Goal: Task Accomplishment & Management: Manage account settings

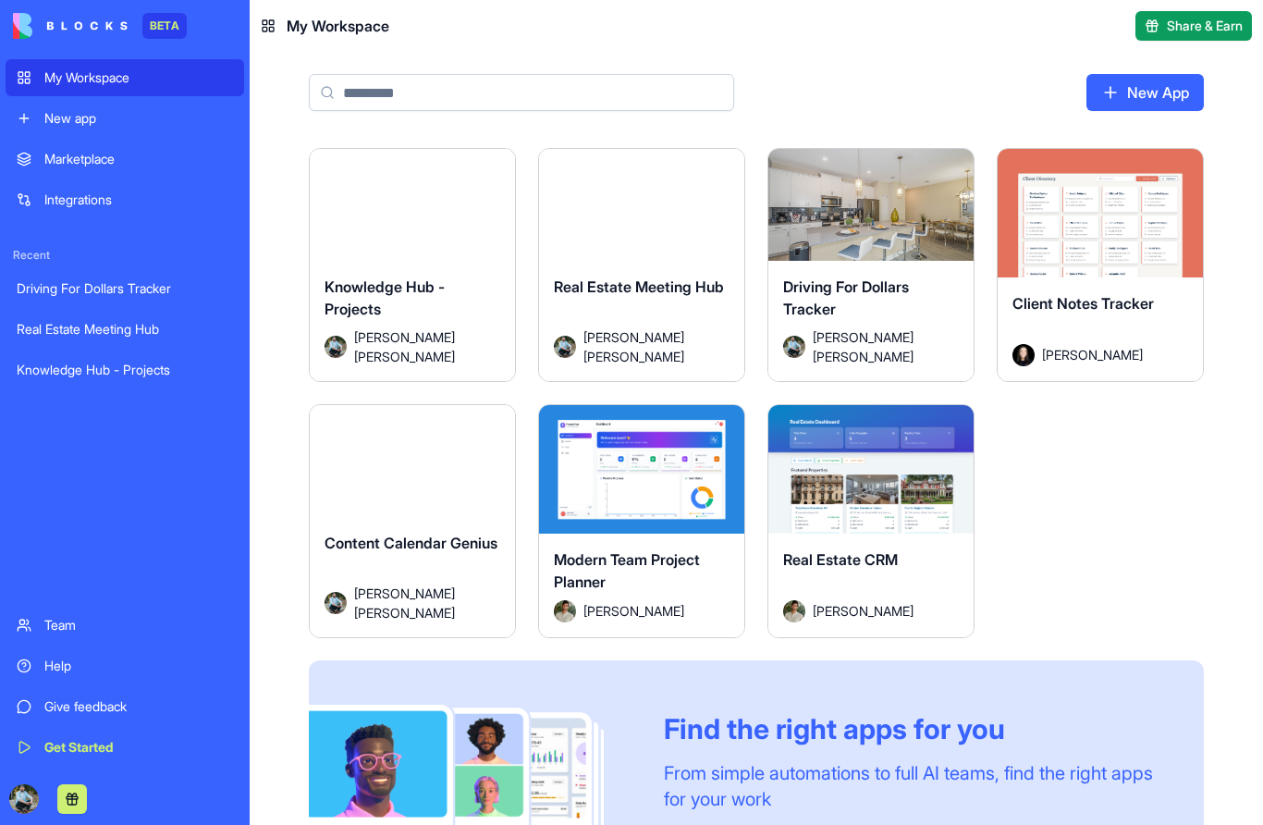
click at [855, 515] on div "Launch" at bounding box center [870, 469] width 205 height 129
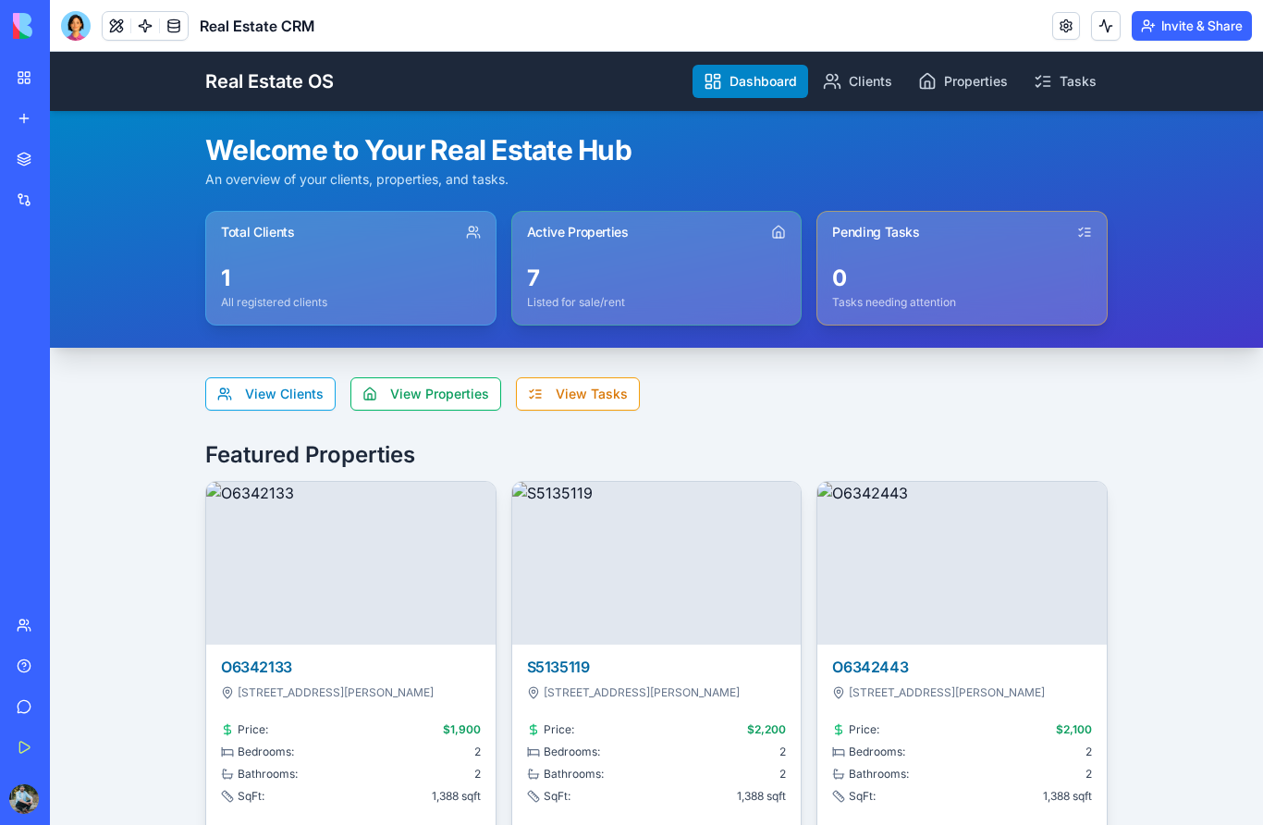
click at [33, 79] on link "My Workspace" at bounding box center [43, 77] width 74 height 37
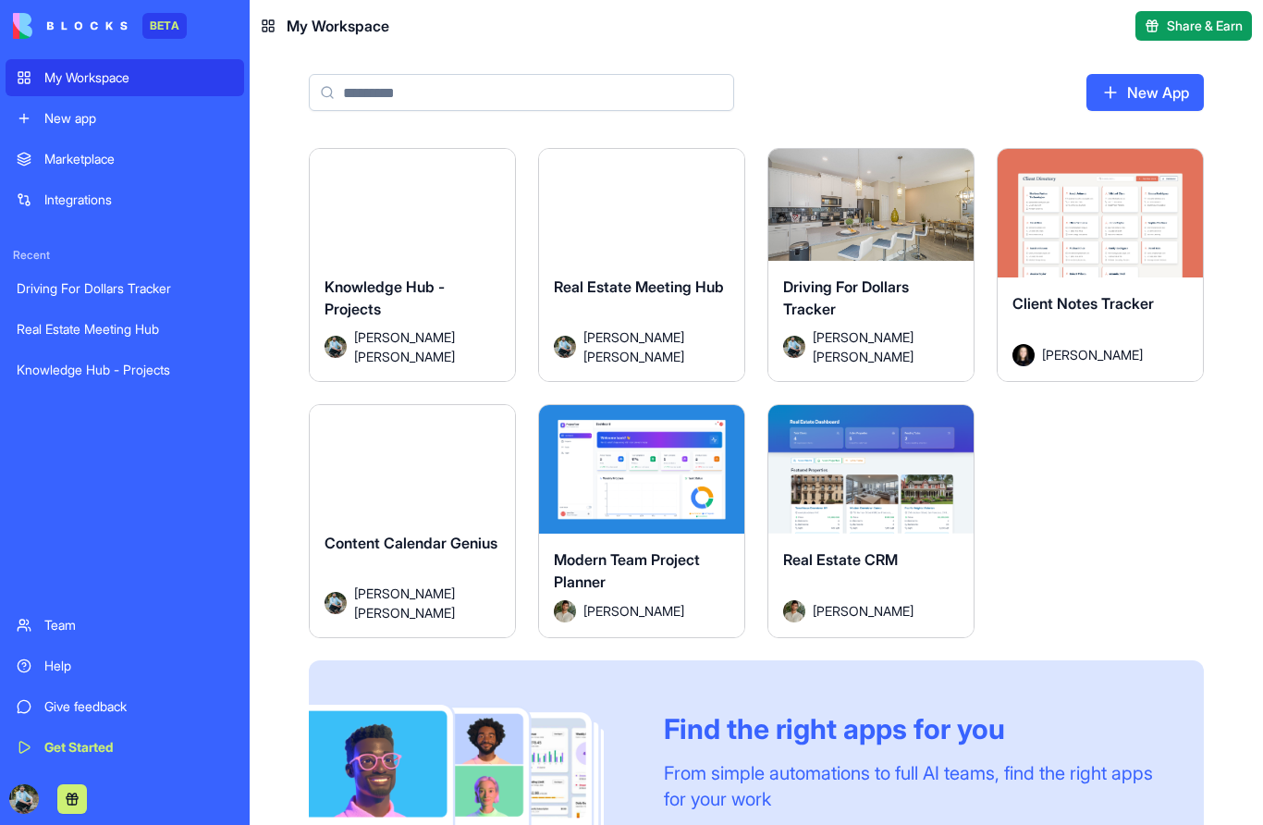
click at [951, 544] on div "Real Estate CRM [PERSON_NAME]" at bounding box center [870, 586] width 205 height 104
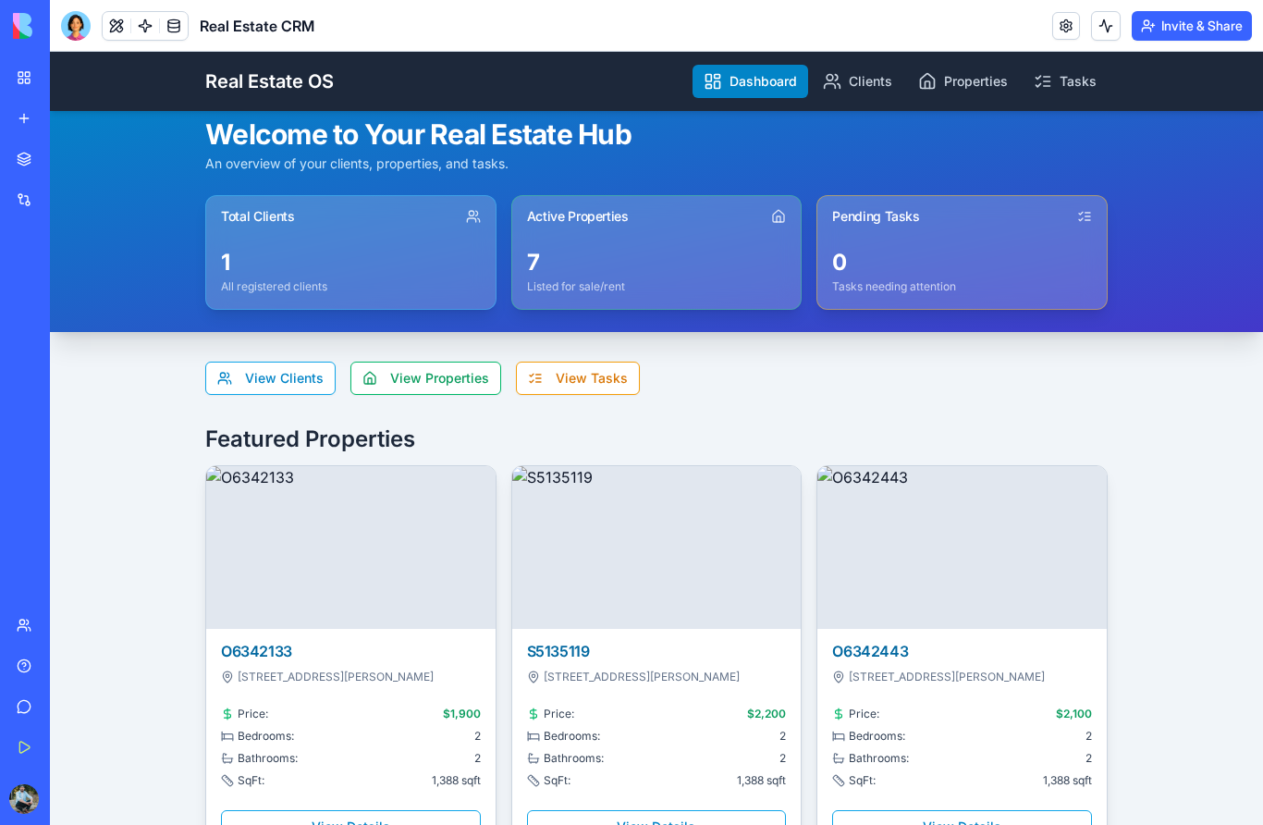
scroll to position [20, 0]
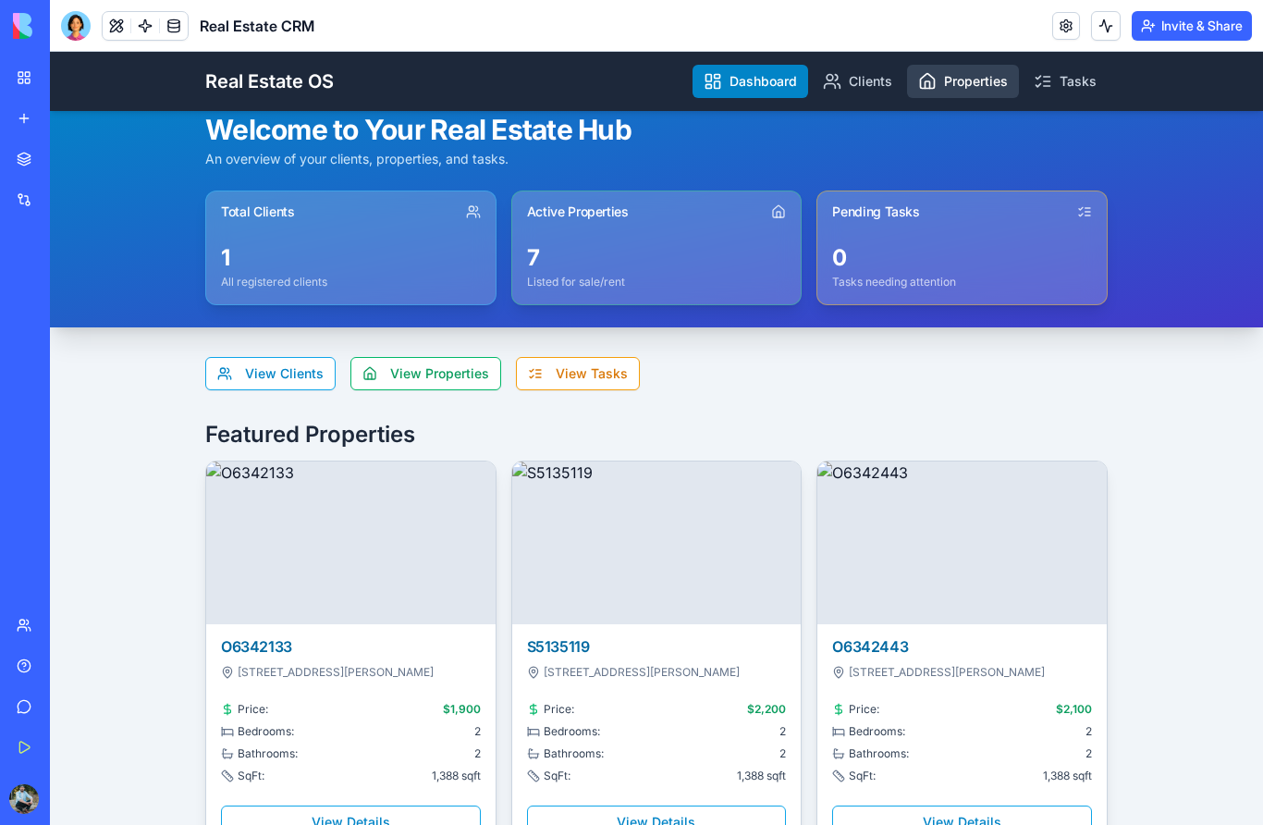
click at [978, 81] on link "Properties" at bounding box center [963, 81] width 112 height 33
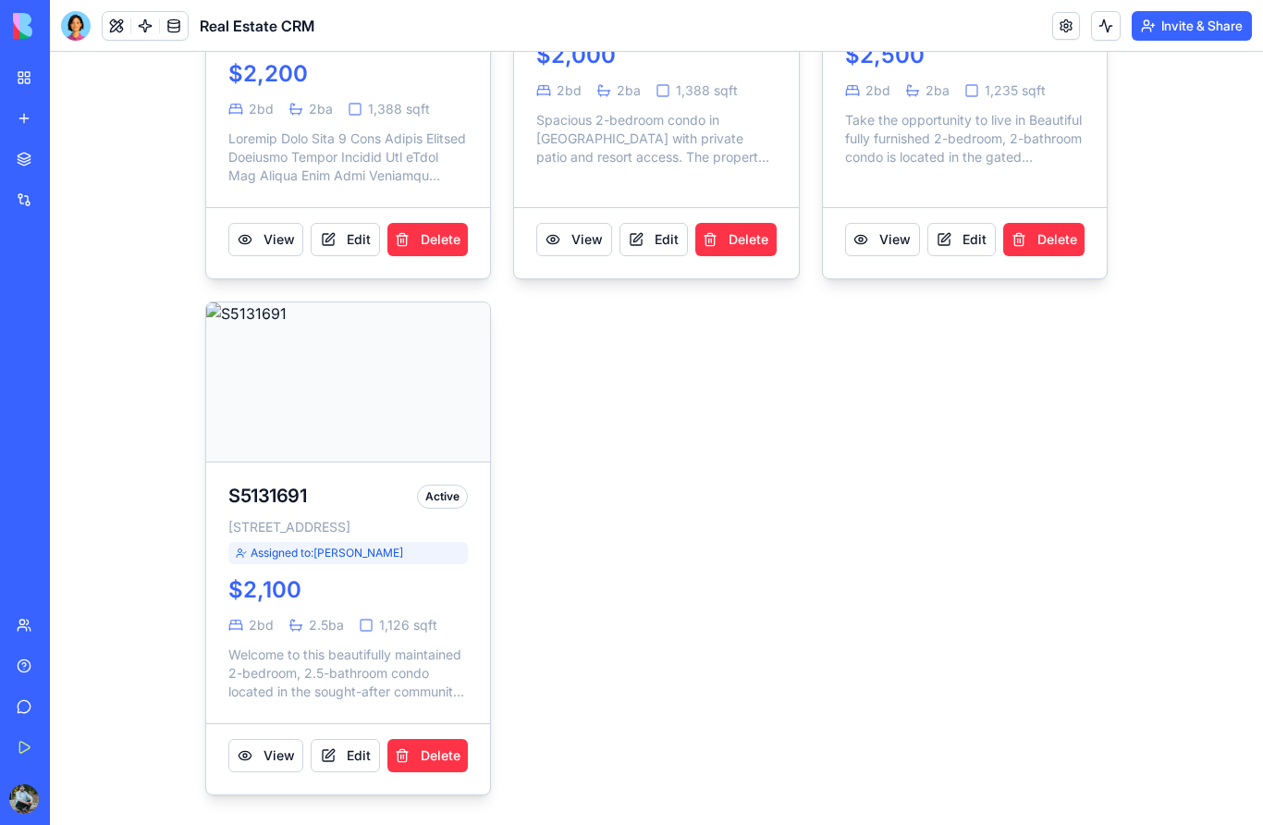
scroll to position [1144, 0]
click at [571, 223] on button "View" at bounding box center [573, 239] width 75 height 33
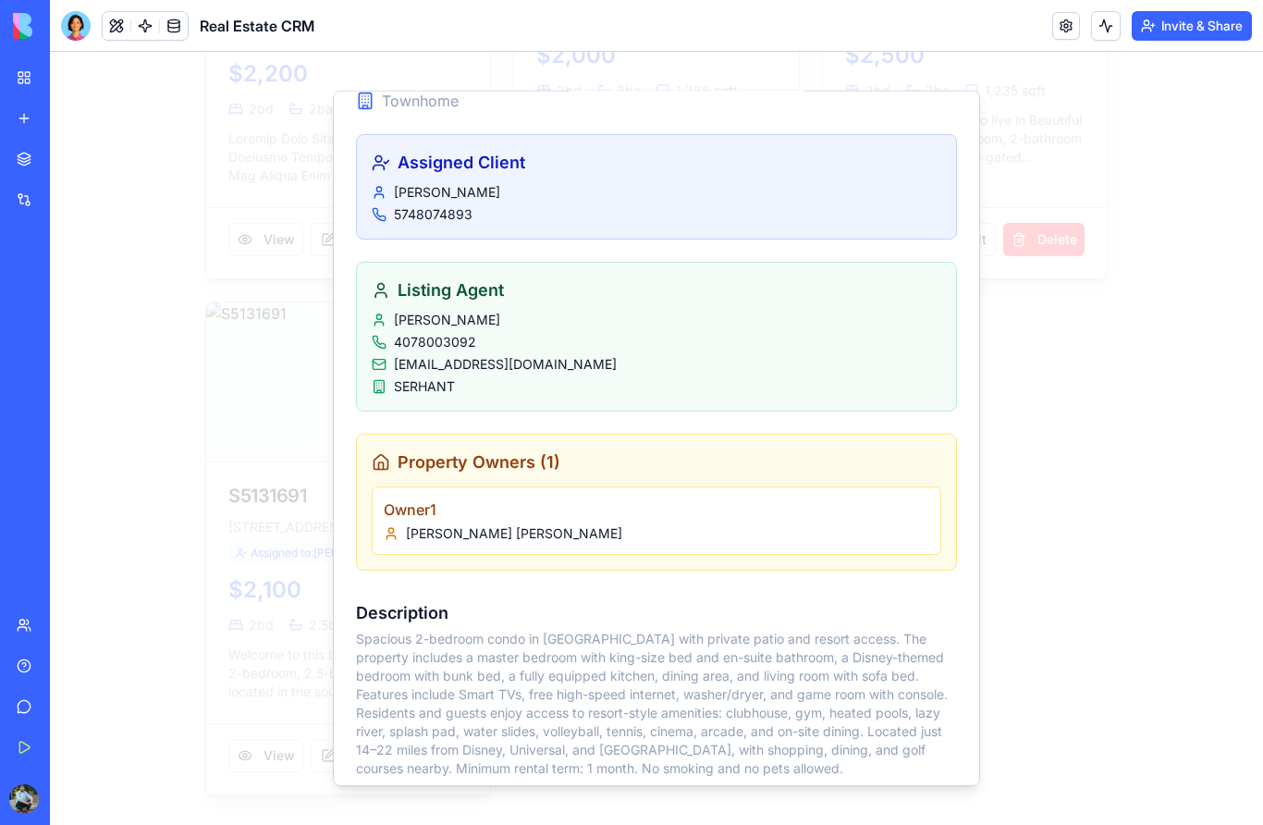
scroll to position [571, 0]
click at [1111, 465] on div at bounding box center [656, 438] width 1213 height 773
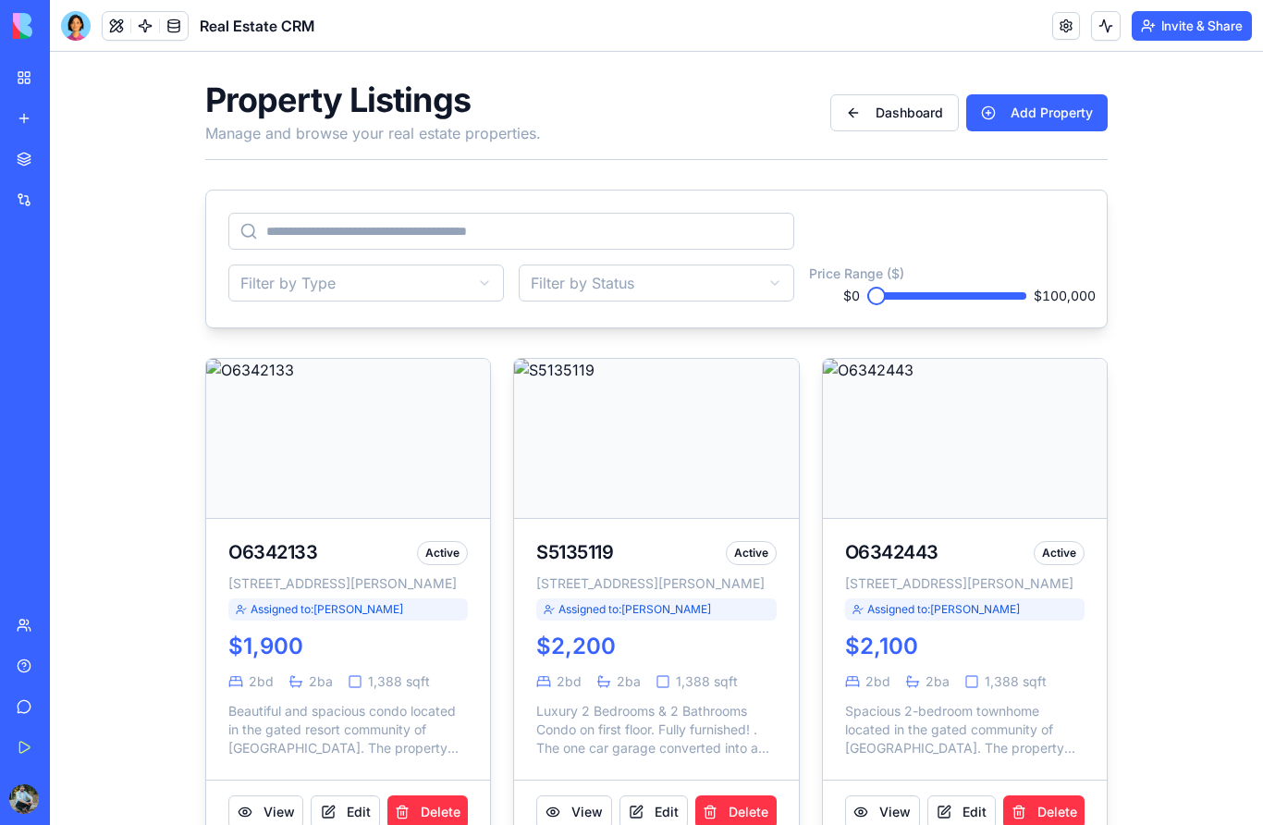
scroll to position [0, 0]
click at [906, 117] on button "Dashboard" at bounding box center [894, 112] width 129 height 37
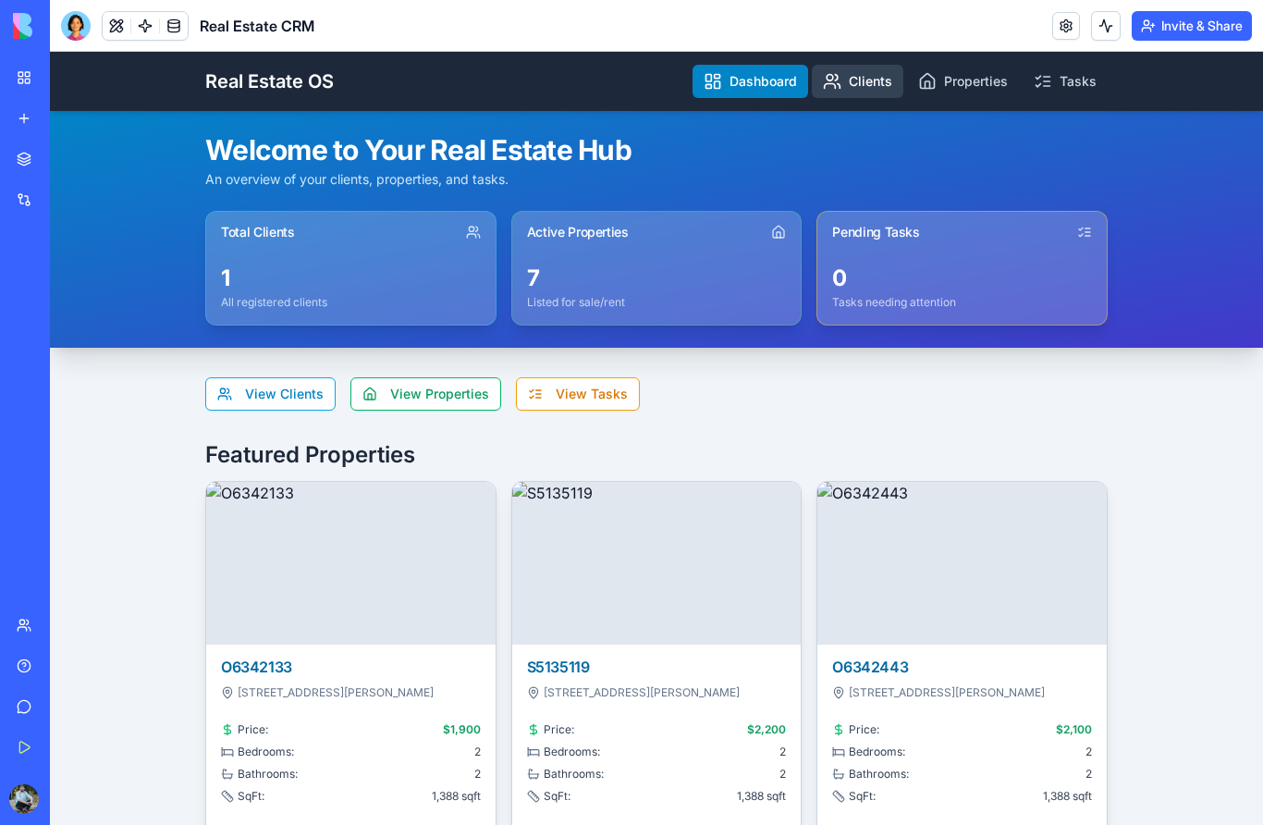
click at [865, 81] on link "Clients" at bounding box center [858, 81] width 92 height 33
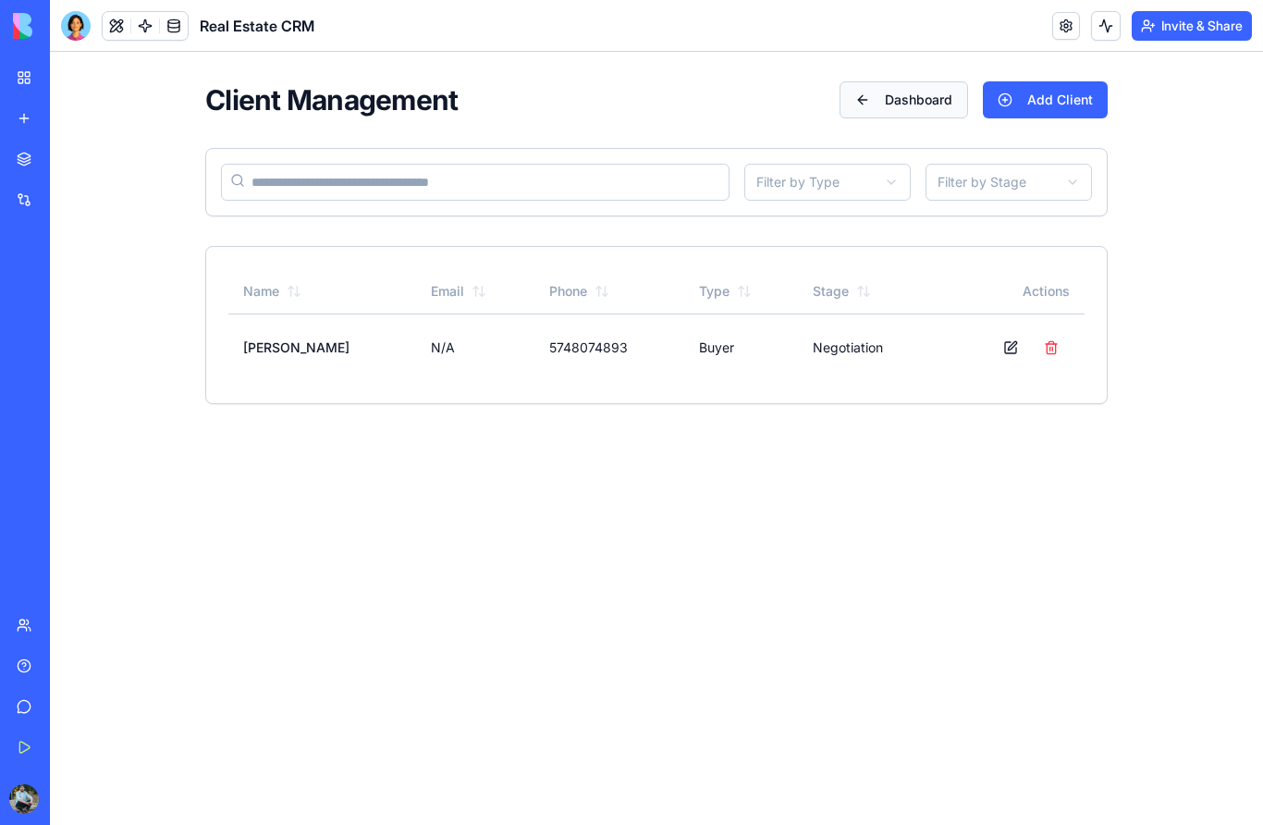
click at [929, 89] on button "Dashboard" at bounding box center [904, 99] width 129 height 37
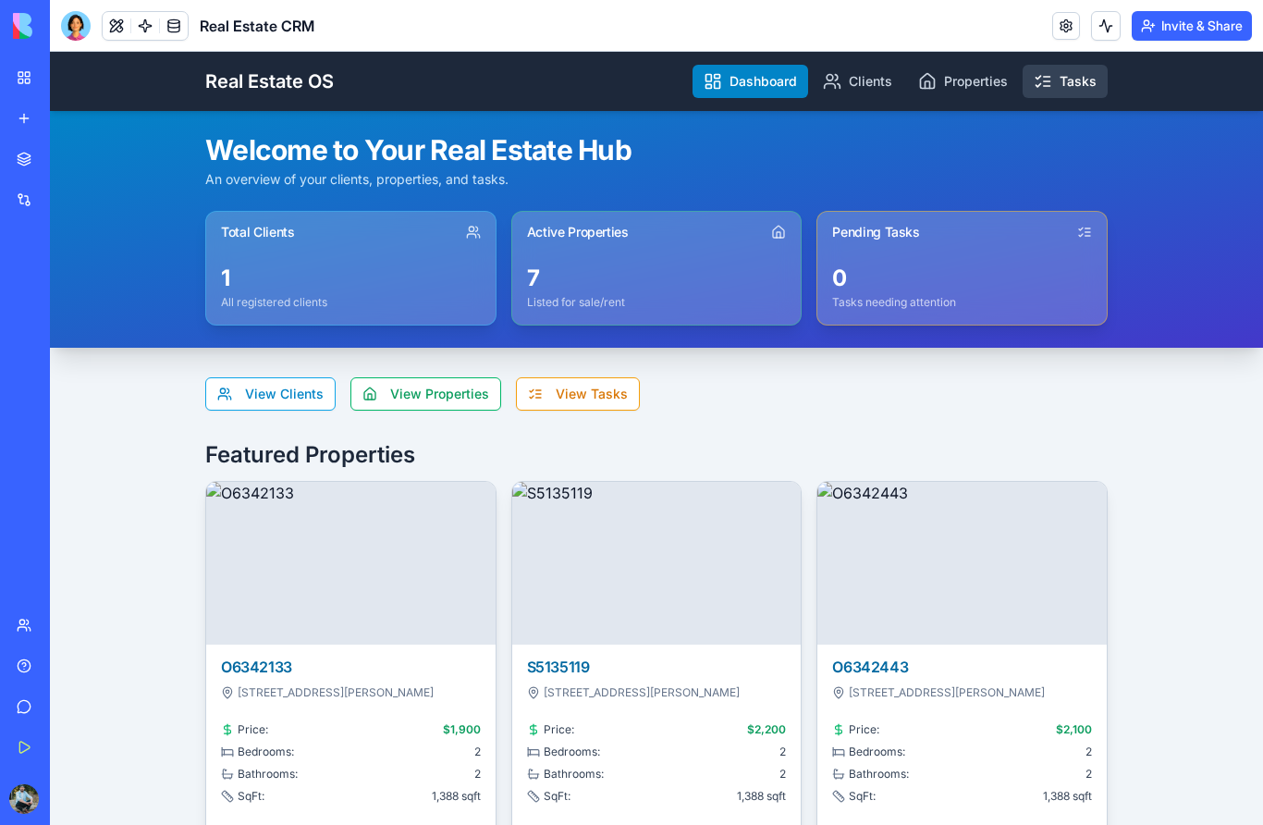
click at [1086, 86] on link "Tasks" at bounding box center [1065, 81] width 85 height 33
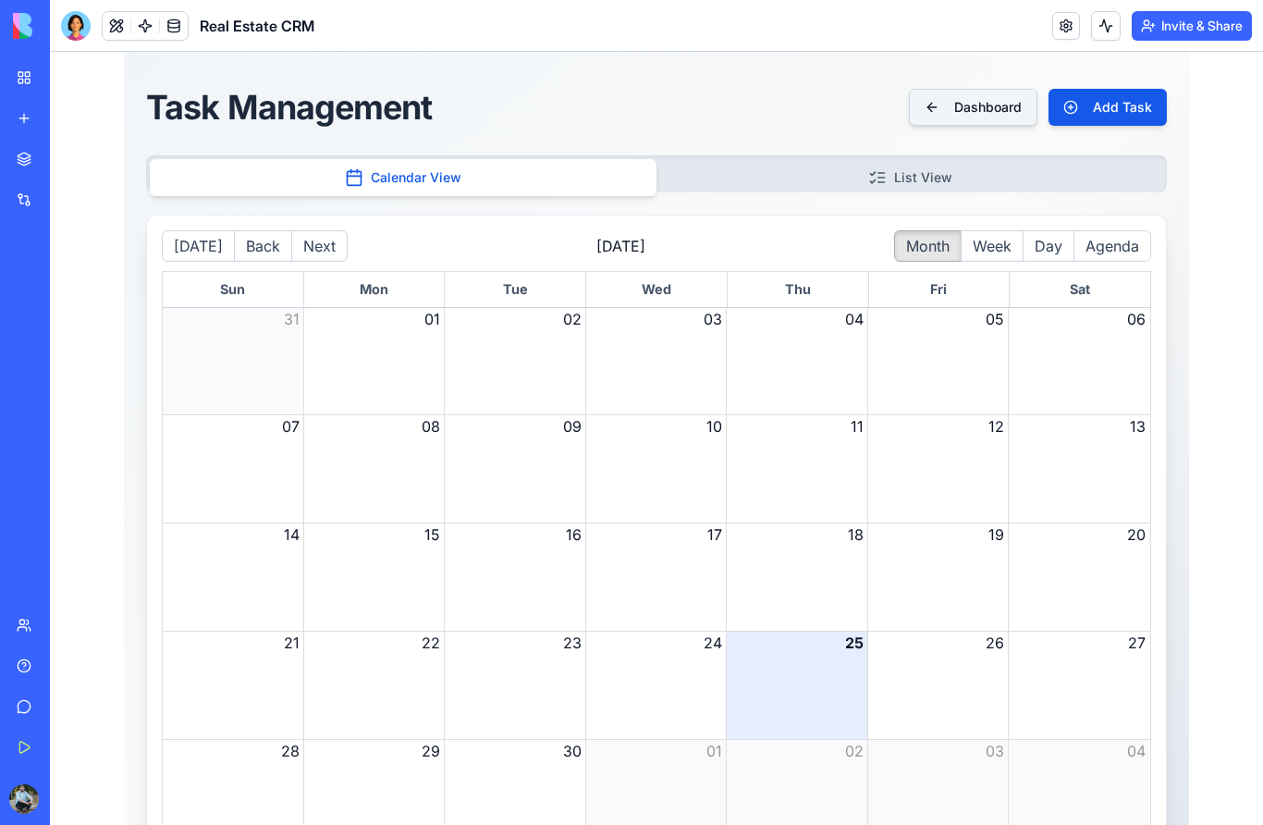
click at [983, 100] on button "Dashboard" at bounding box center [973, 107] width 129 height 37
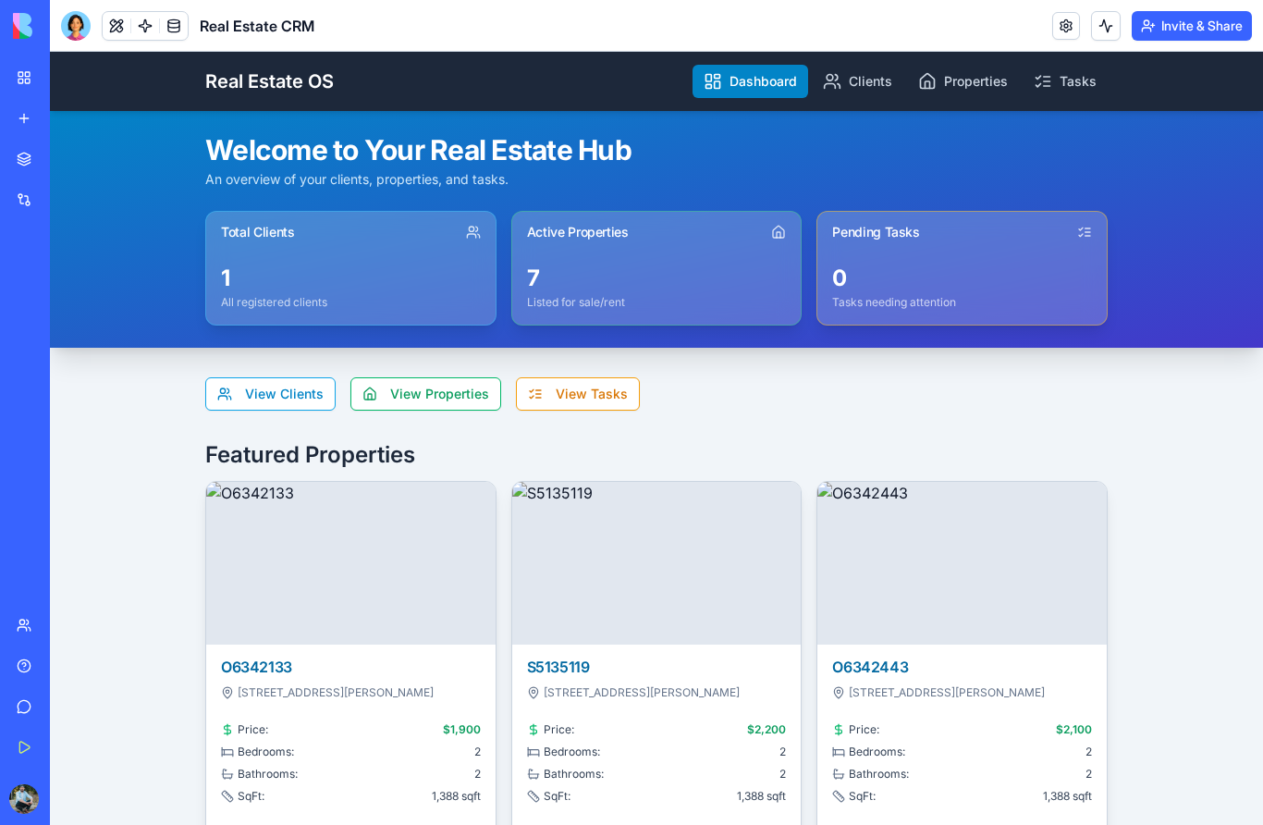
click at [23, 87] on link "My Workspace" at bounding box center [43, 77] width 74 height 37
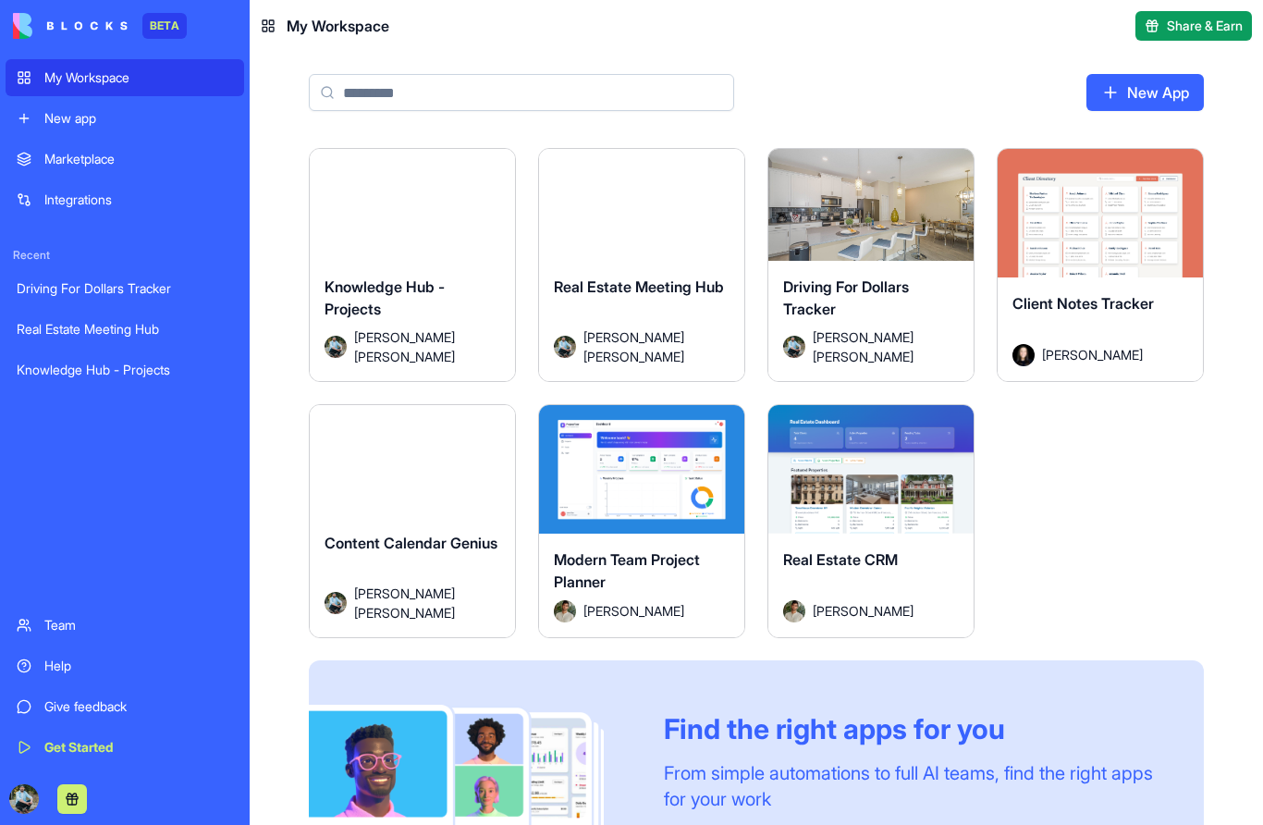
click at [401, 264] on div "Knowledge Hub - Projects Jose Luis Rodriguez Angulo" at bounding box center [412, 321] width 205 height 120
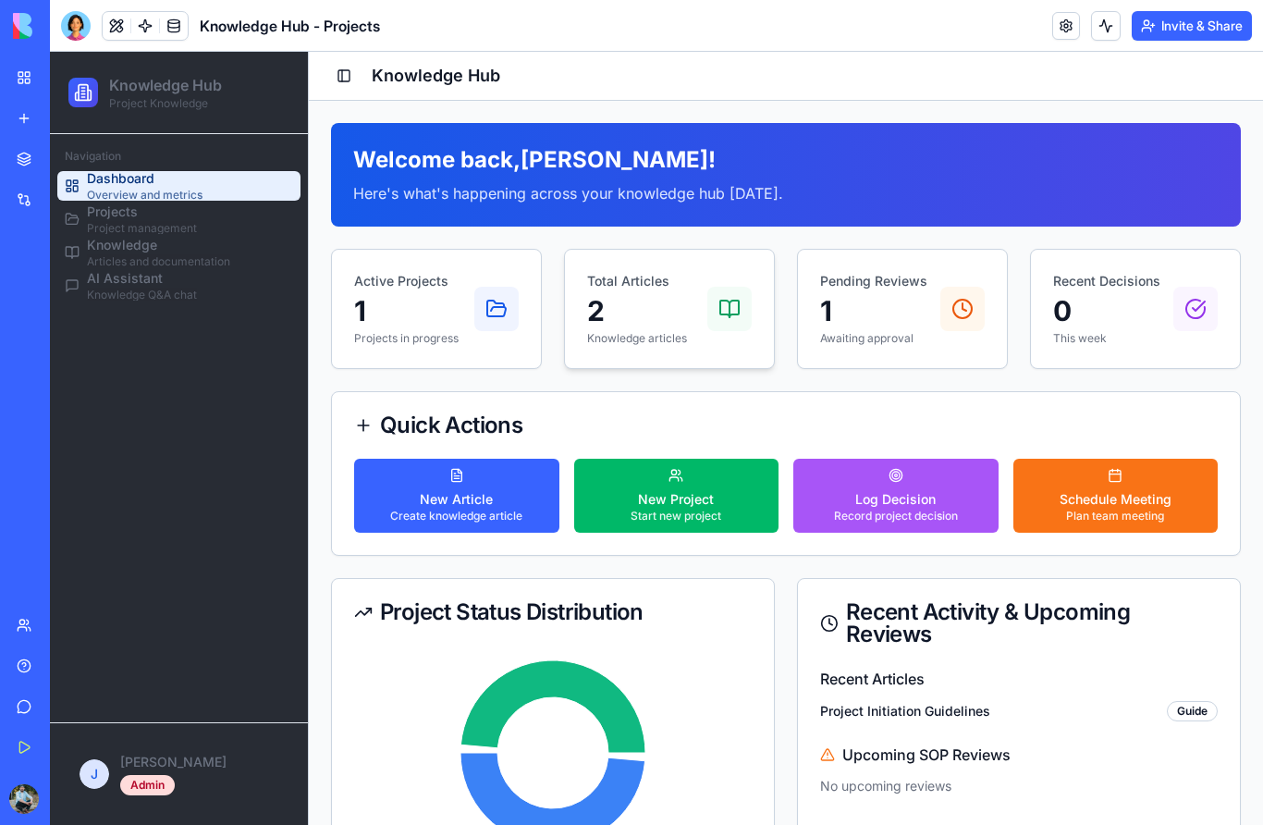
click at [668, 294] on p "2" at bounding box center [637, 310] width 100 height 33
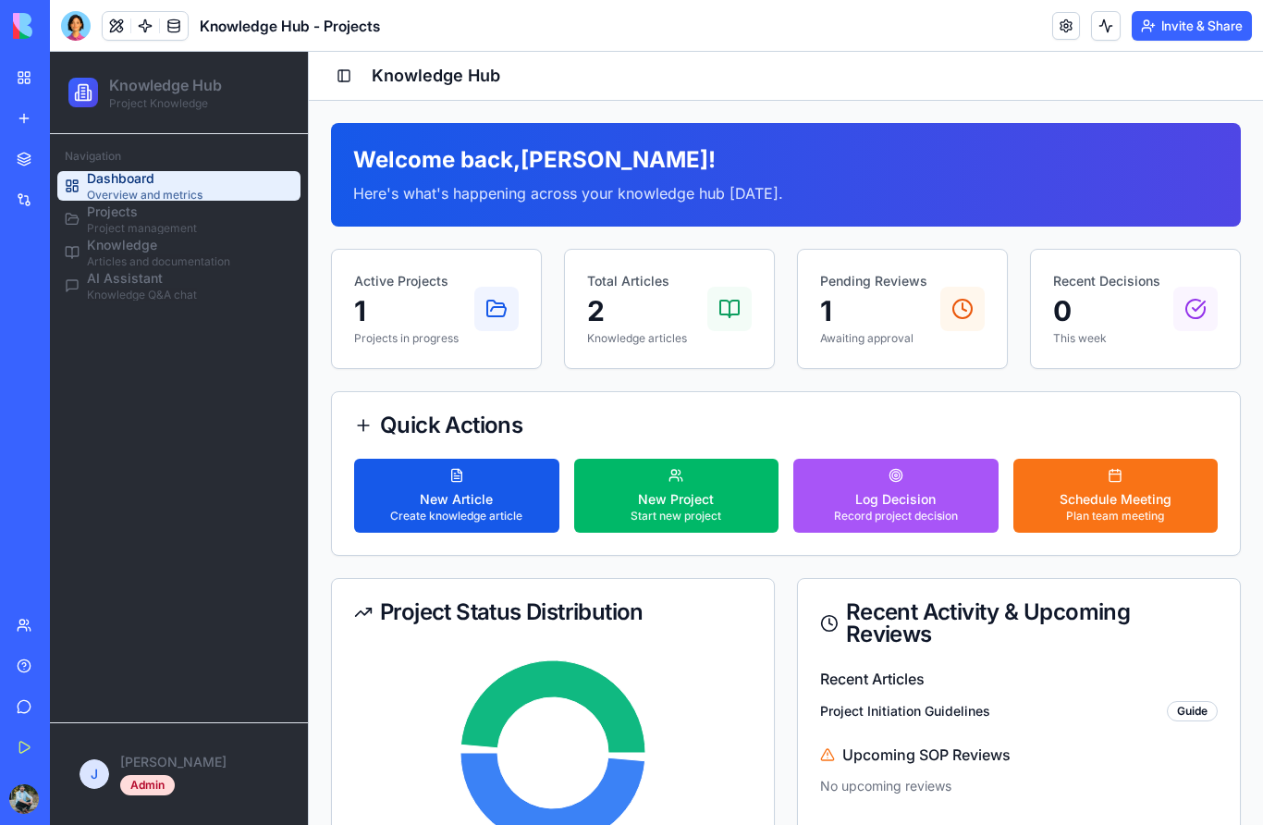
click at [489, 500] on div "New Article" at bounding box center [456, 499] width 132 height 18
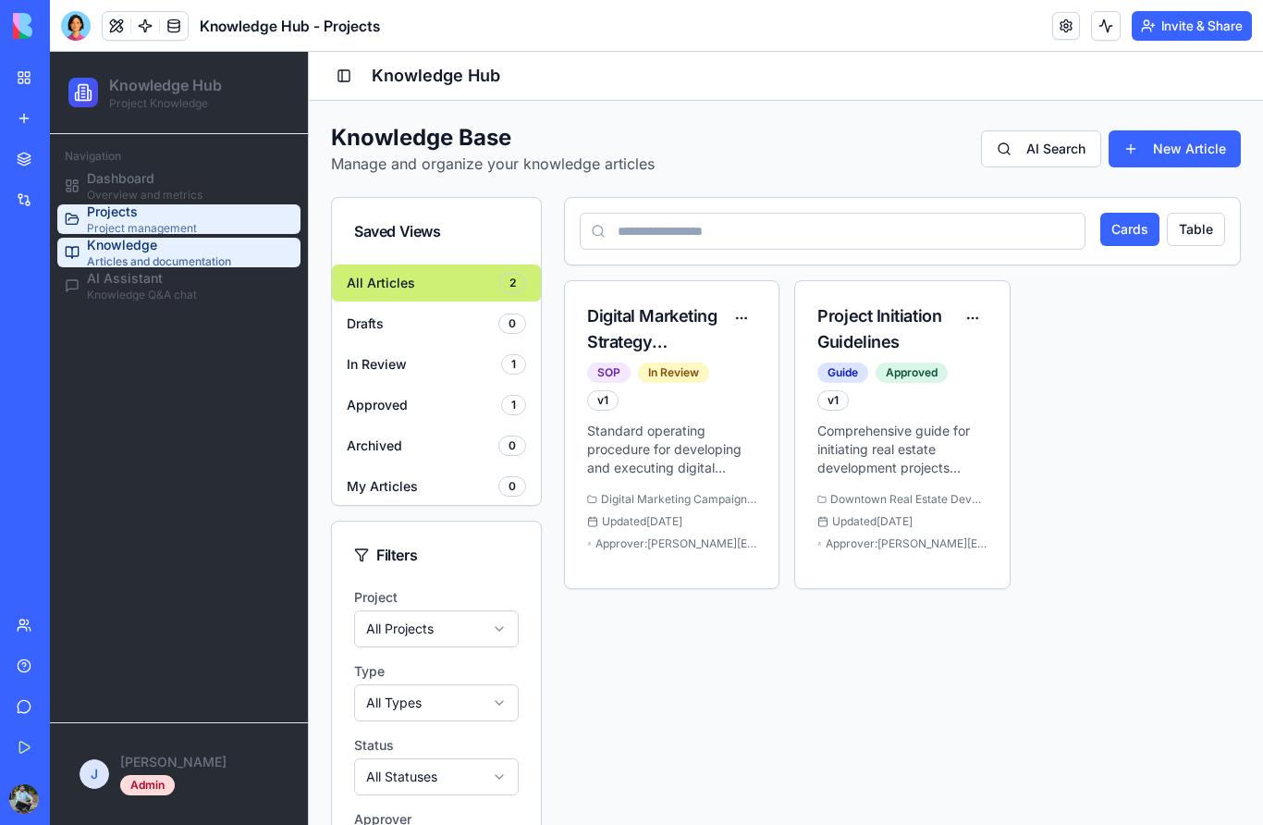
click at [159, 211] on span "Projects" at bounding box center [142, 211] width 110 height 18
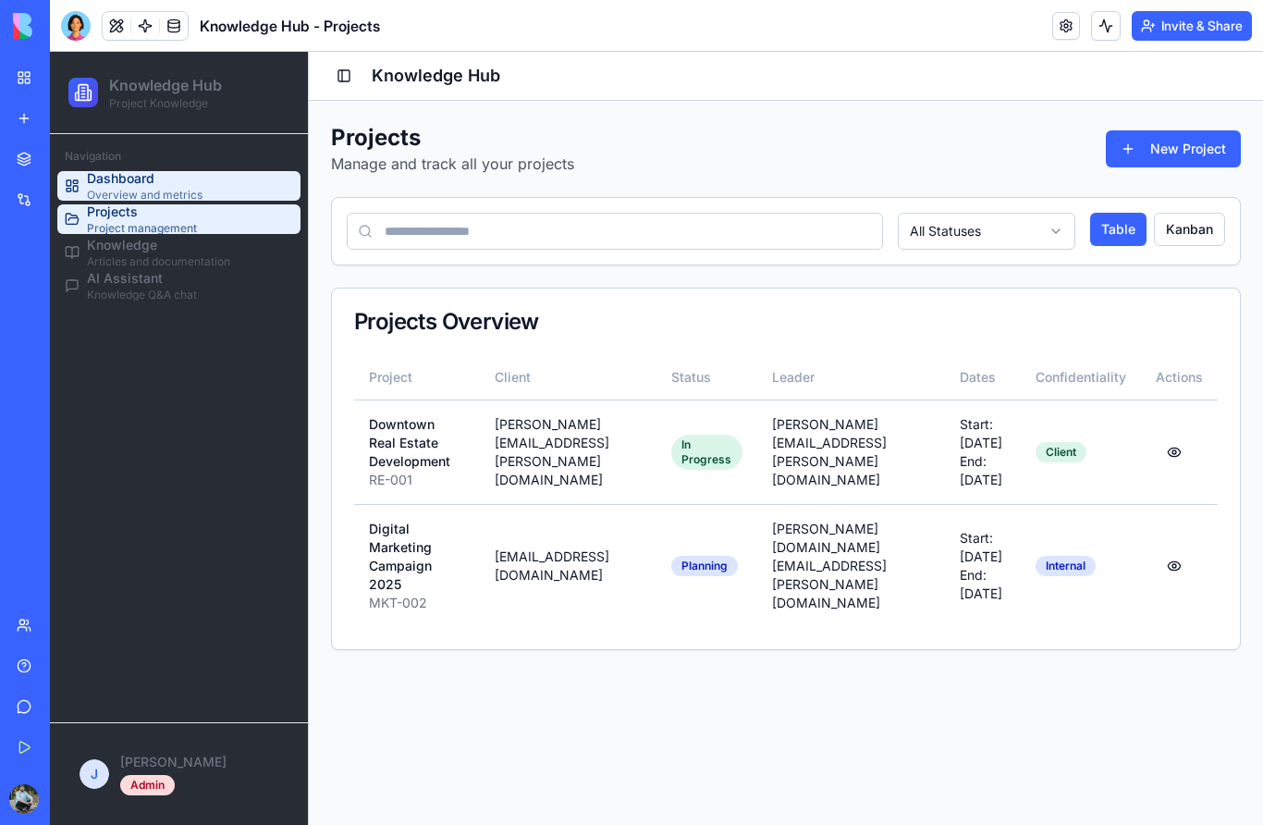
click at [168, 183] on span "Dashboard" at bounding box center [145, 178] width 116 height 18
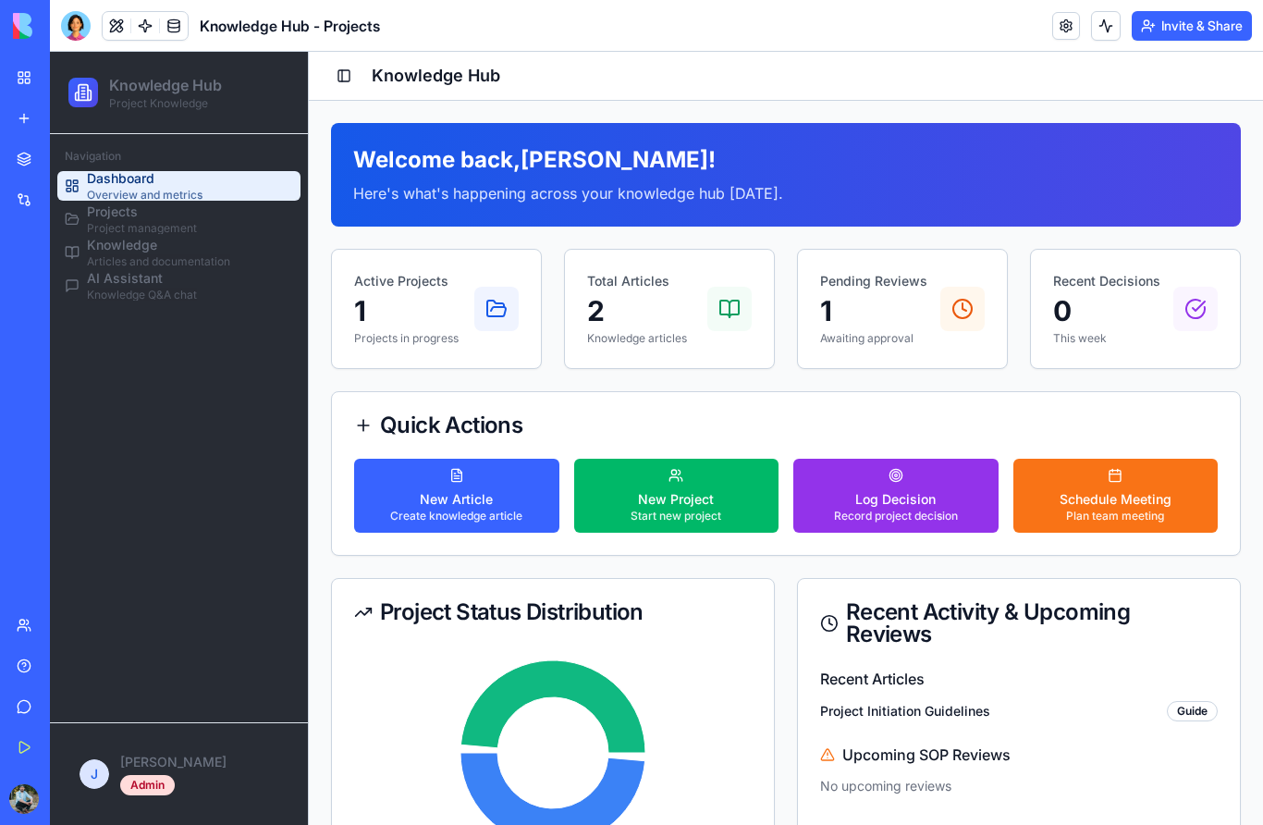
click at [939, 497] on div "Log Decision" at bounding box center [896, 499] width 124 height 18
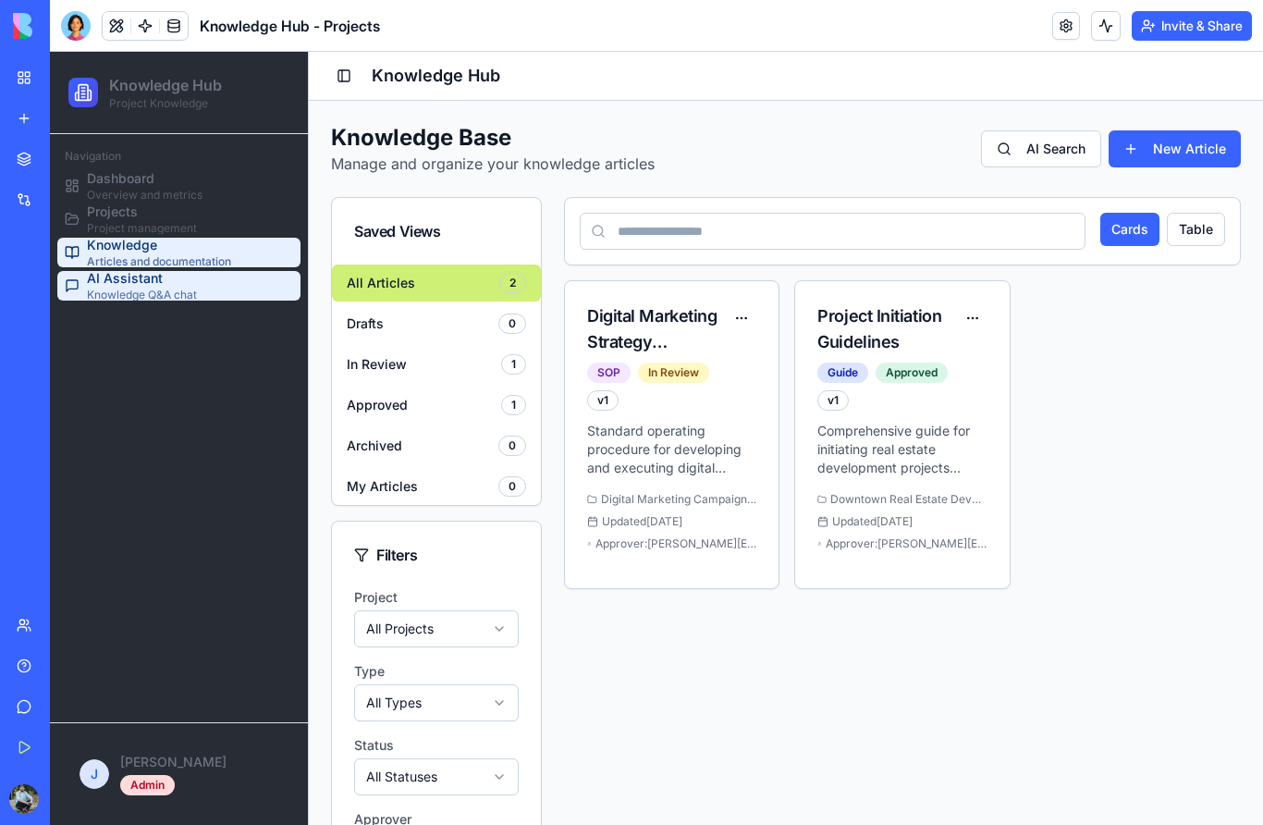
click at [172, 281] on span "AI Assistant" at bounding box center [142, 278] width 110 height 18
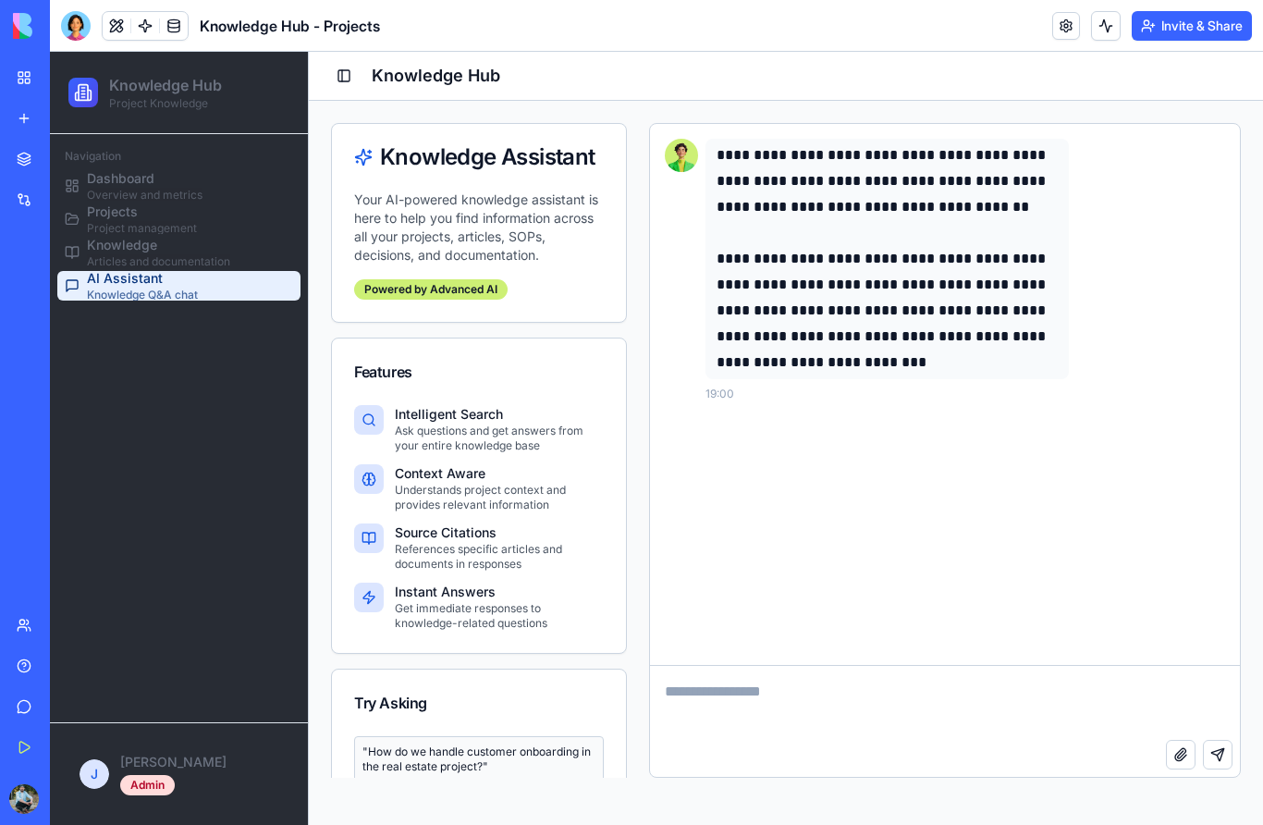
click at [27, 78] on link "My Workspace" at bounding box center [43, 77] width 74 height 37
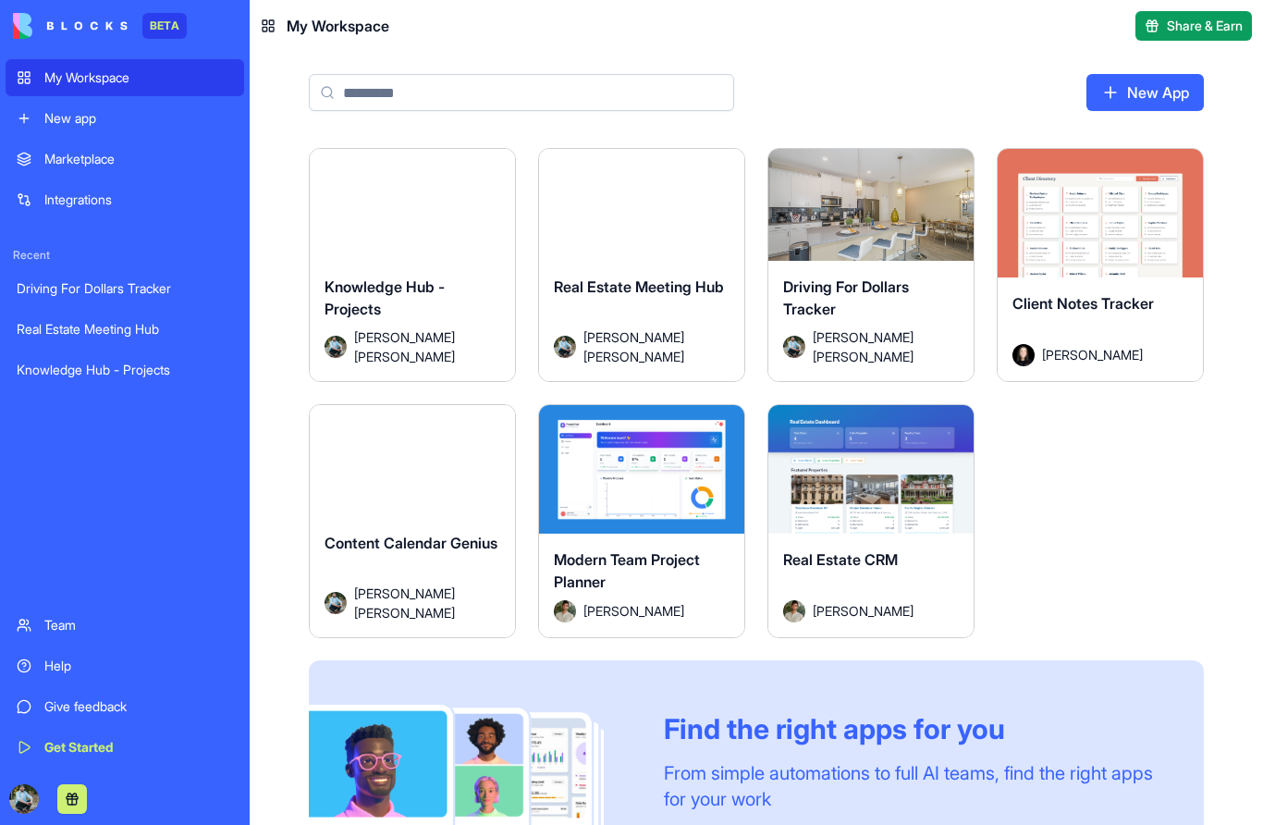
click at [669, 289] on span "Real Estate Meeting Hub" at bounding box center [639, 286] width 170 height 18
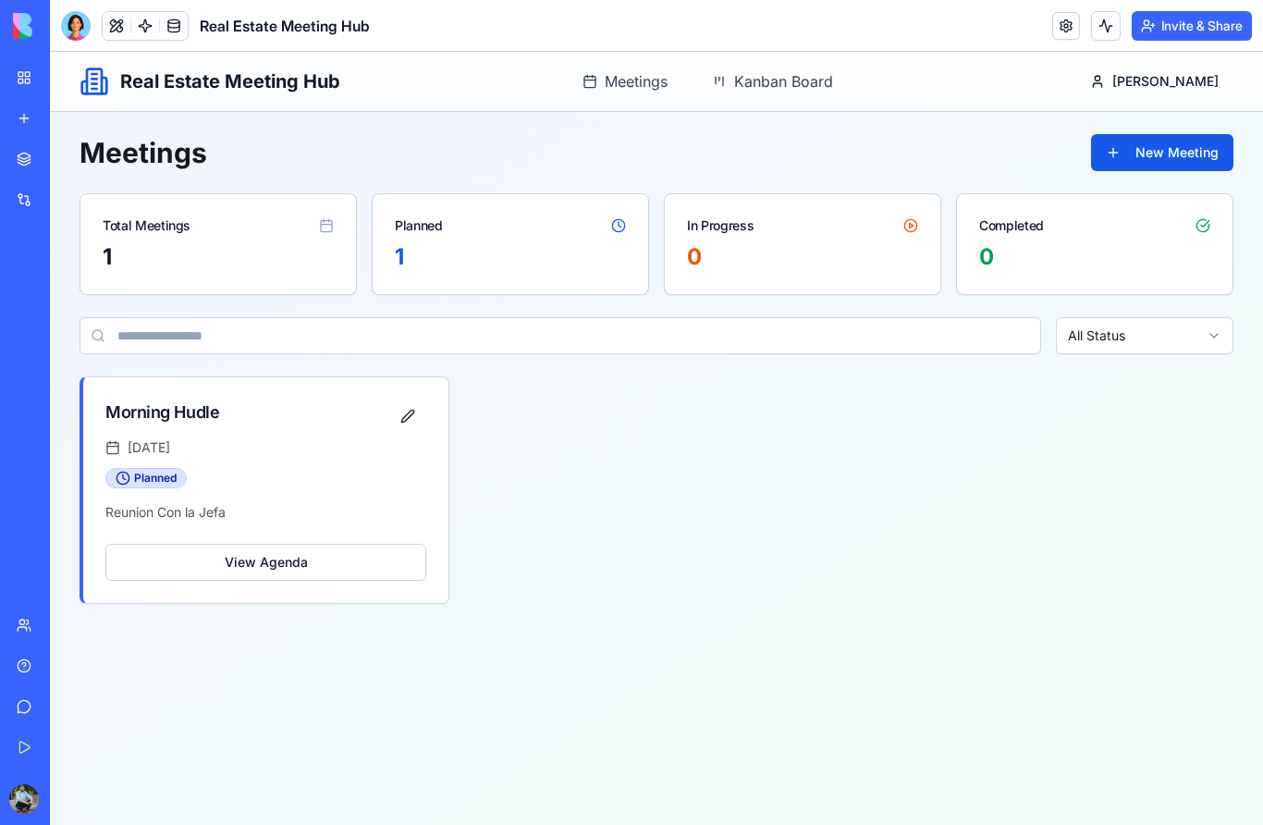
click at [1065, 19] on link at bounding box center [1066, 26] width 28 height 28
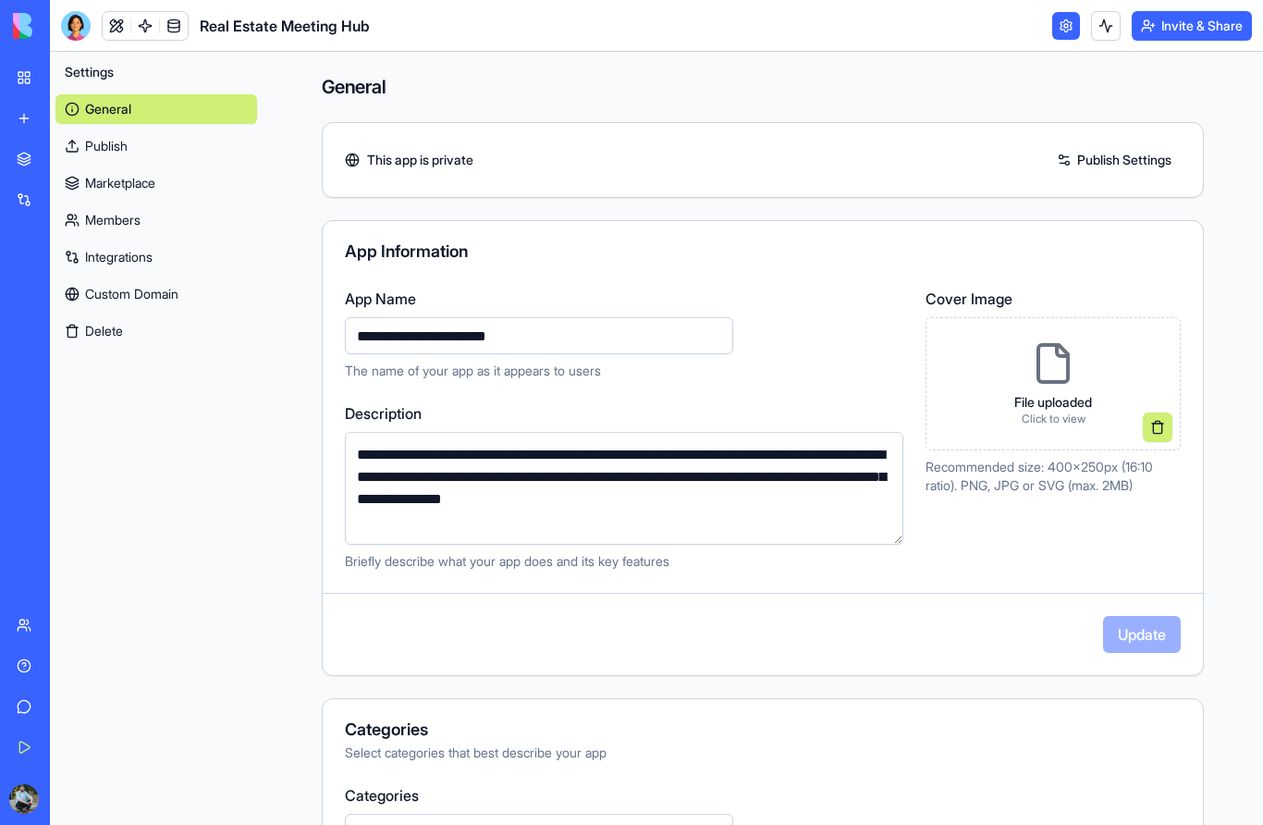
click at [430, 333] on input "**********" at bounding box center [539, 335] width 388 height 37
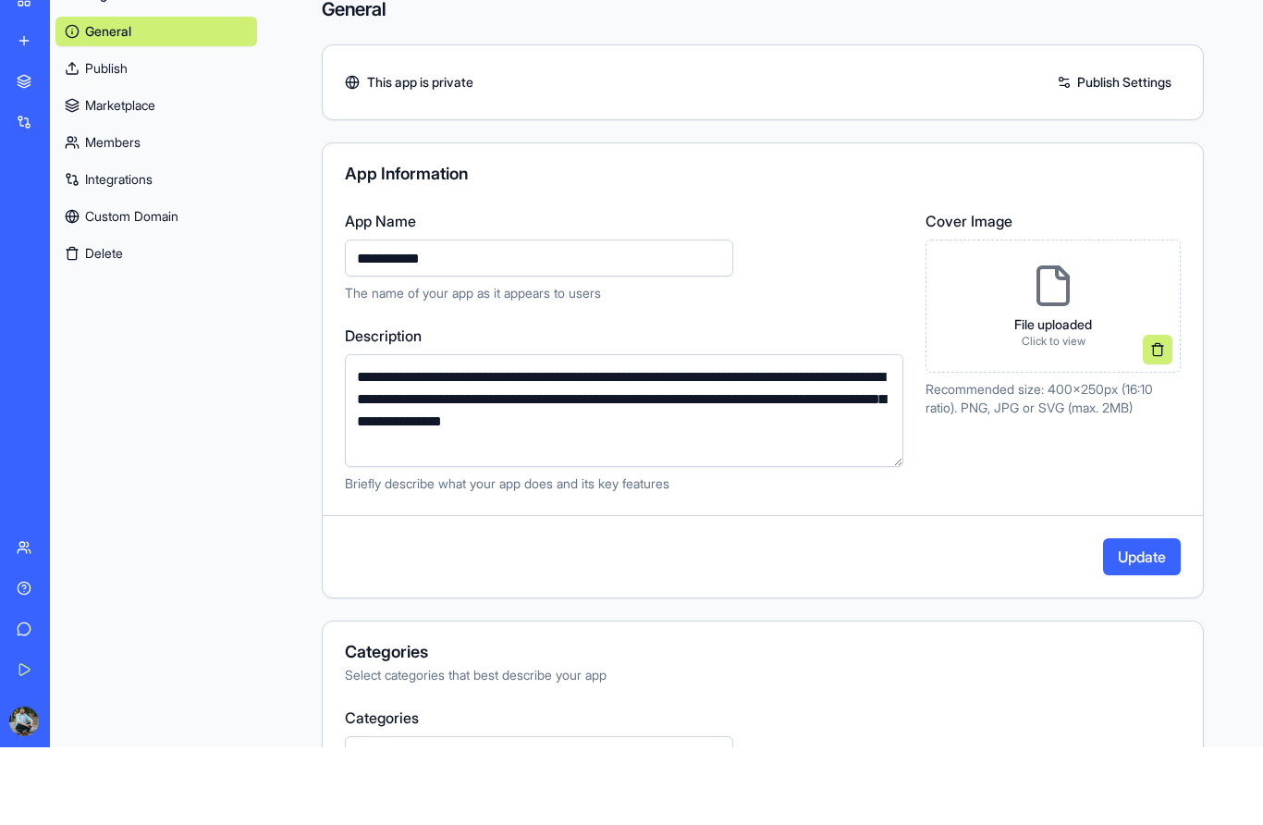
type input "**********"
click at [1159, 616] on button "Update" at bounding box center [1142, 634] width 78 height 37
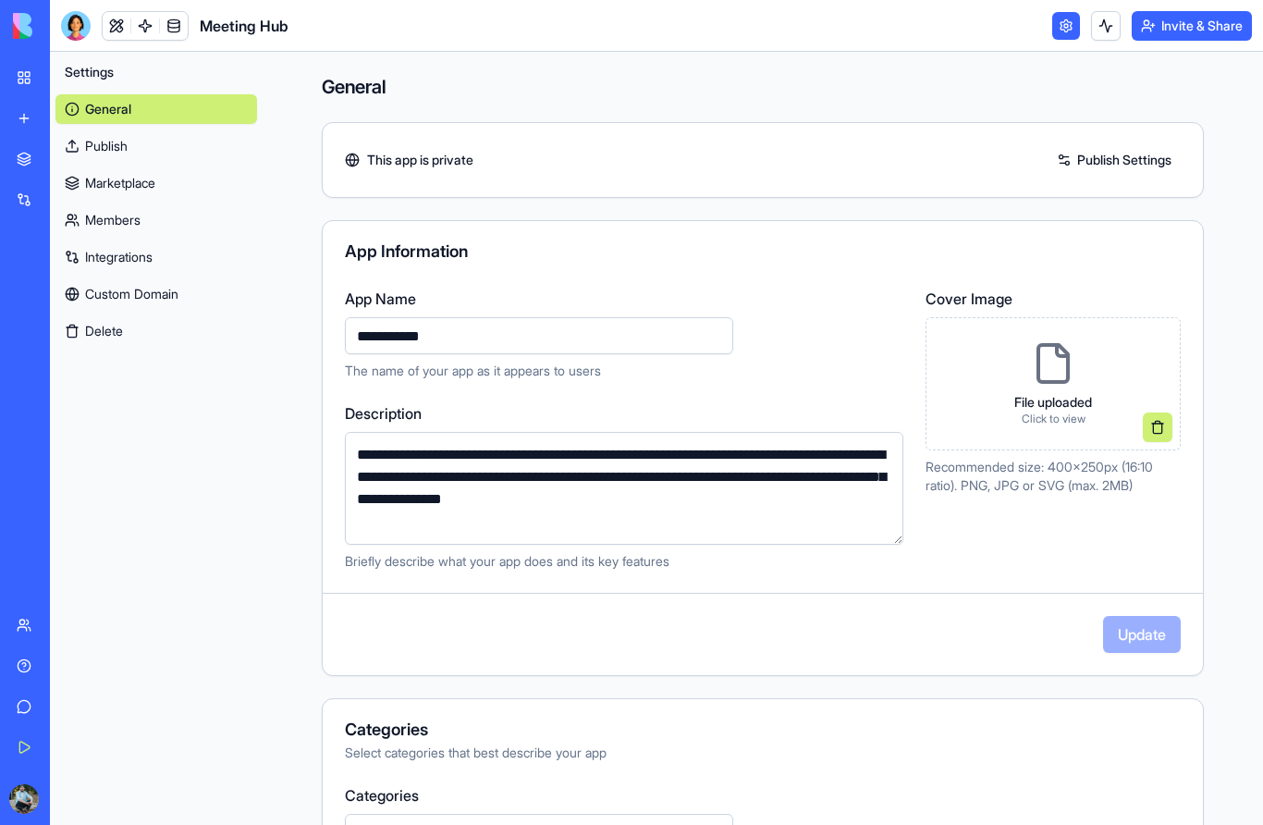
click at [24, 68] on link "My Workspace" at bounding box center [43, 77] width 74 height 37
